Goal: Transaction & Acquisition: Purchase product/service

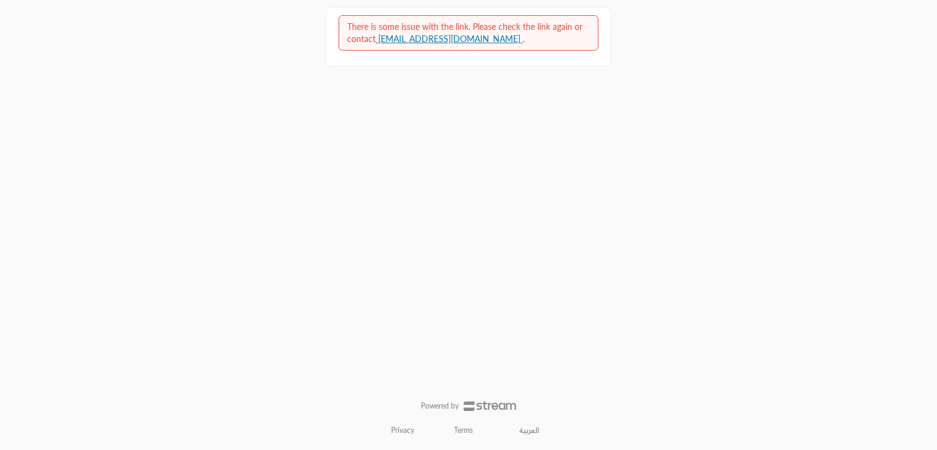
click at [823, 7] on div "There is some issue with the link. Please check the link again or contact suppo…" at bounding box center [468, 225] width 937 height 450
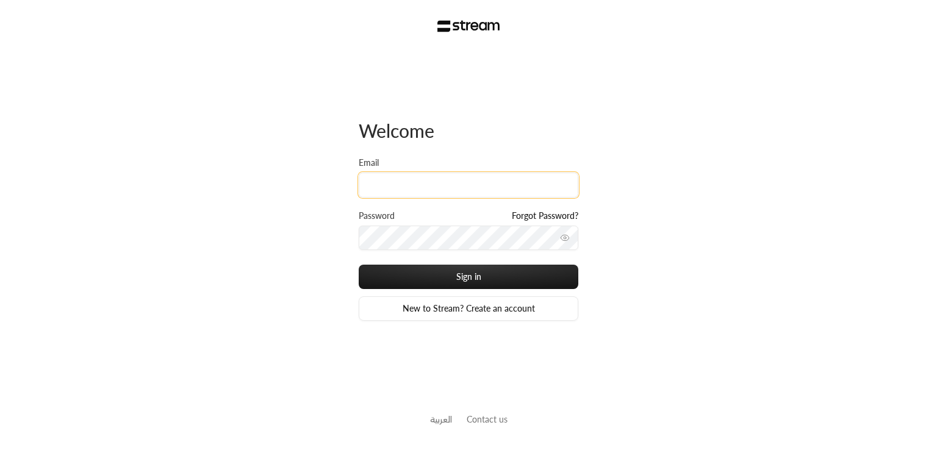
type input "[PERSON_NAME][EMAIL_ADDRESS][DOMAIN_NAME]"
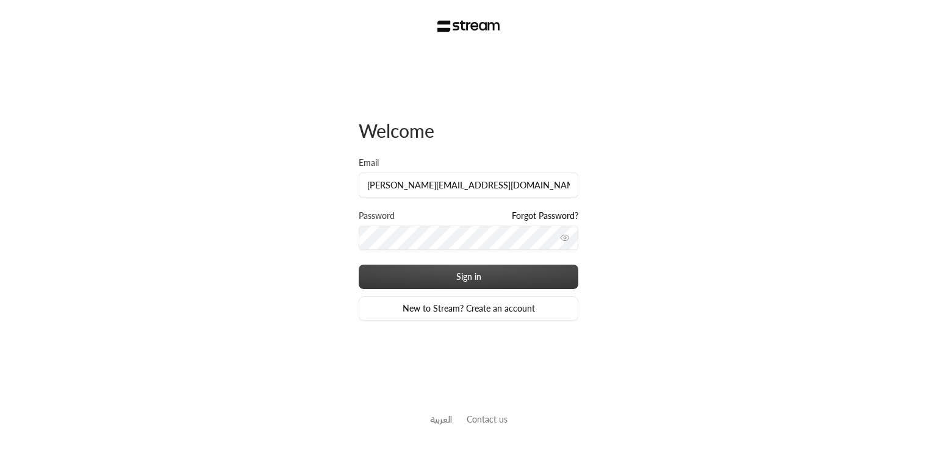
click at [480, 267] on button "Sign in" at bounding box center [469, 277] width 220 height 24
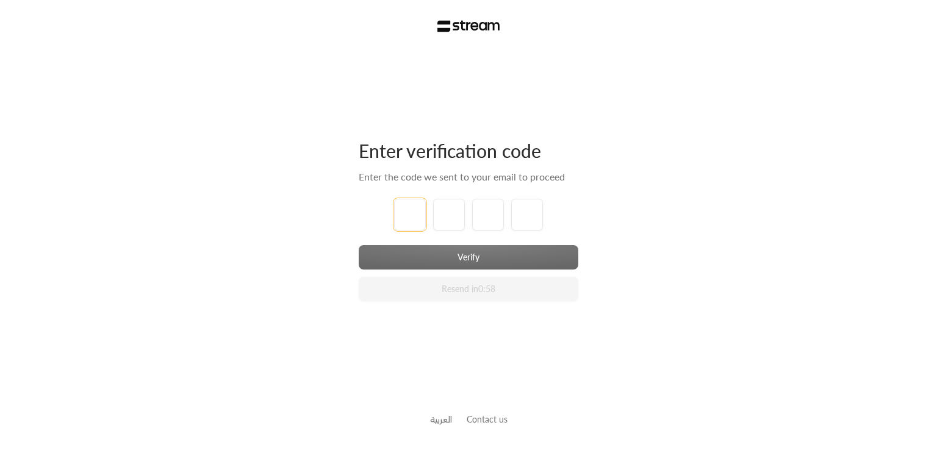
type input "1"
type input "2"
type input "3"
type input "4"
